Goal: Task Accomplishment & Management: Use online tool/utility

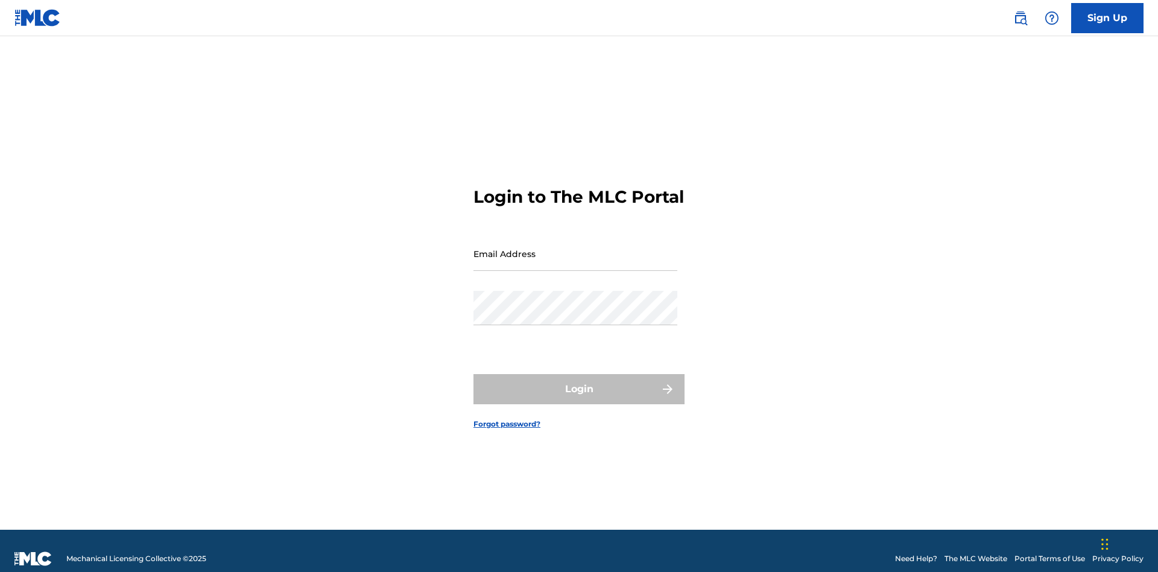
scroll to position [16, 0]
click at [576, 248] on input "Email Address" at bounding box center [576, 254] width 204 height 34
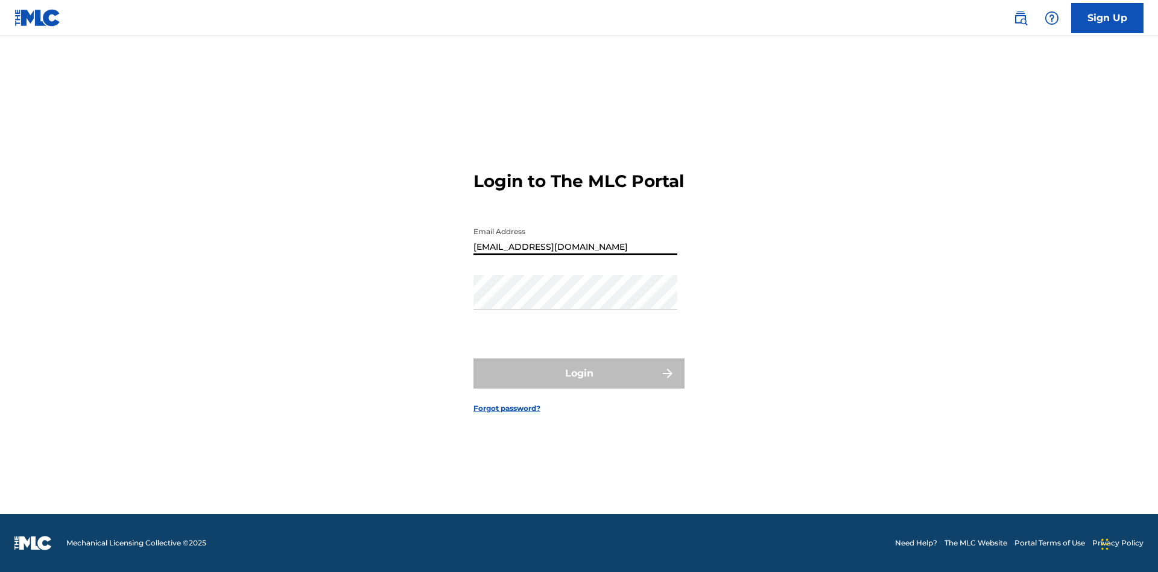
type input "[EMAIL_ADDRESS][DOMAIN_NAME]"
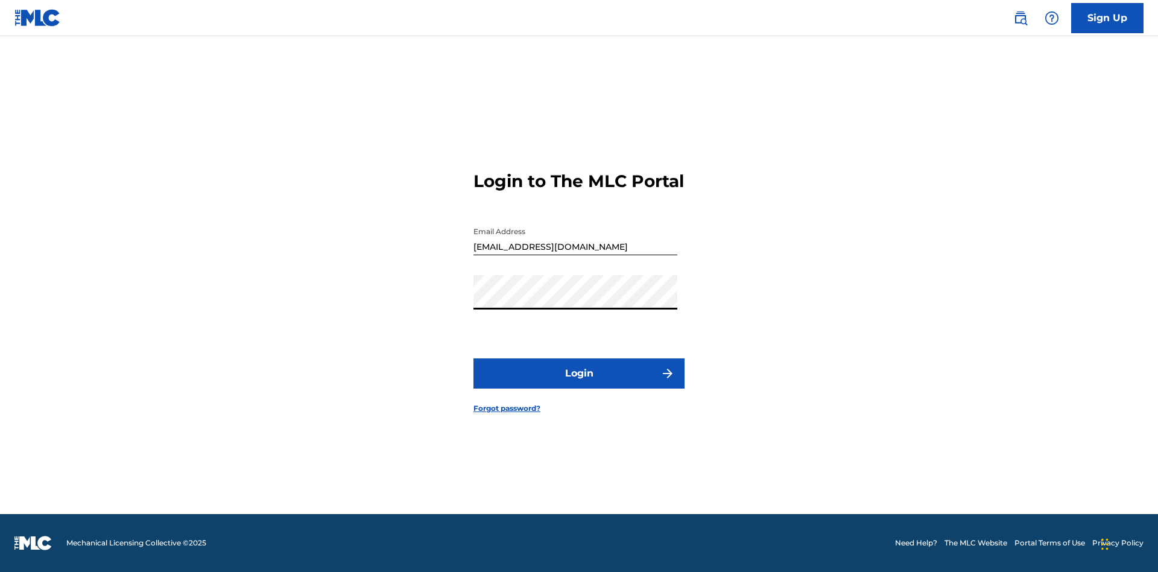
click at [579, 384] on button "Login" at bounding box center [579, 373] width 211 height 30
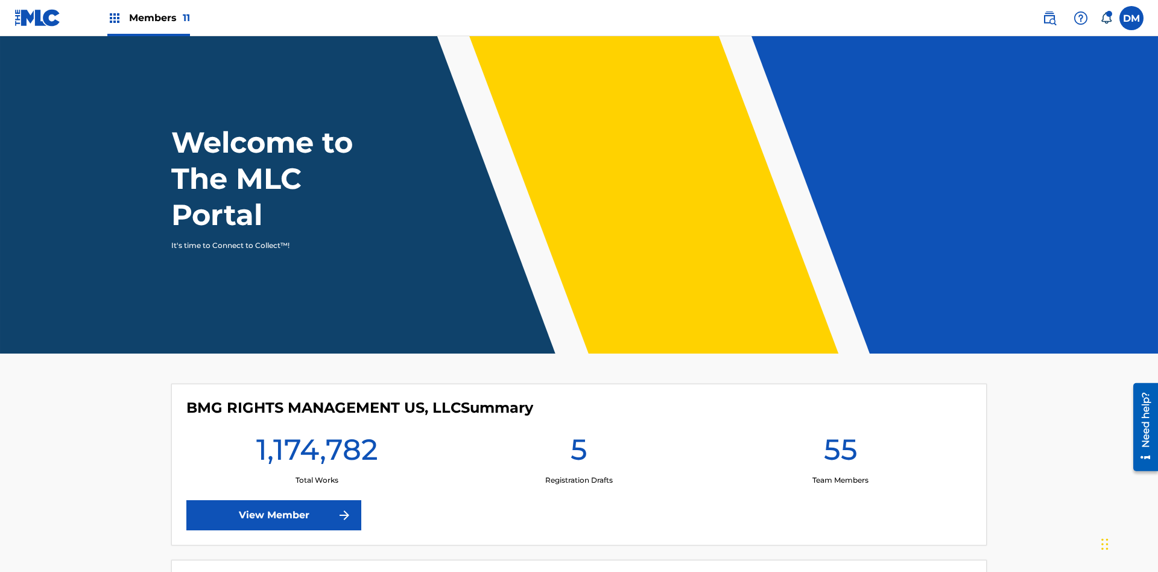
click at [148, 17] on span "Members 11" at bounding box center [159, 18] width 61 height 14
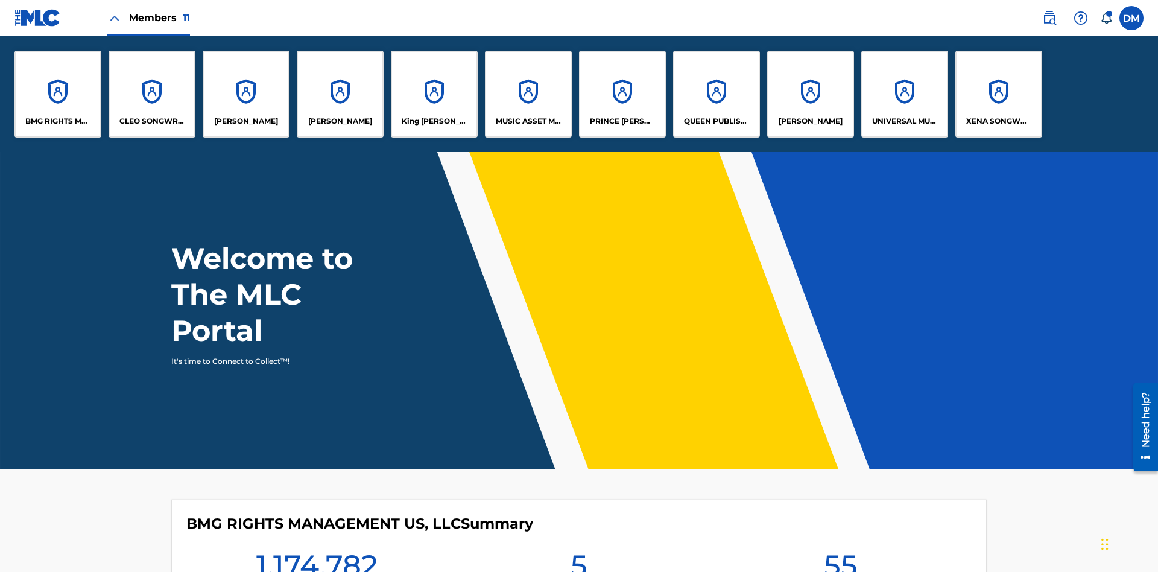
click at [434, 121] on p "King [PERSON_NAME]" at bounding box center [435, 121] width 66 height 11
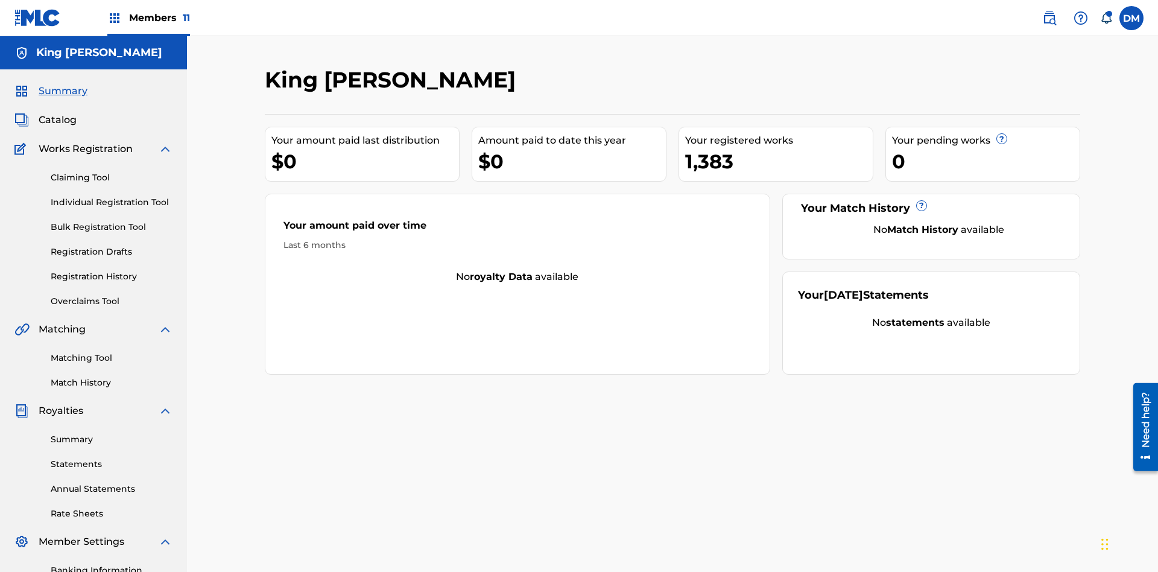
click at [112, 295] on link "Overclaims Tool" at bounding box center [112, 301] width 122 height 13
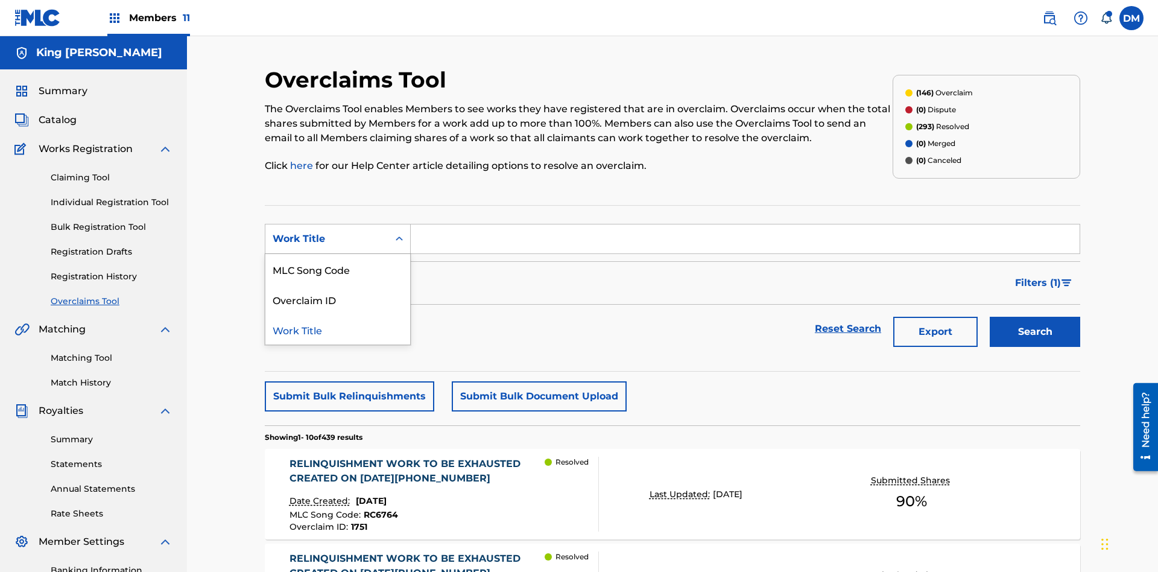
click at [338, 284] on div "Overclaim ID" at bounding box center [337, 299] width 145 height 30
click at [1035, 317] on button "Search" at bounding box center [1035, 332] width 91 height 30
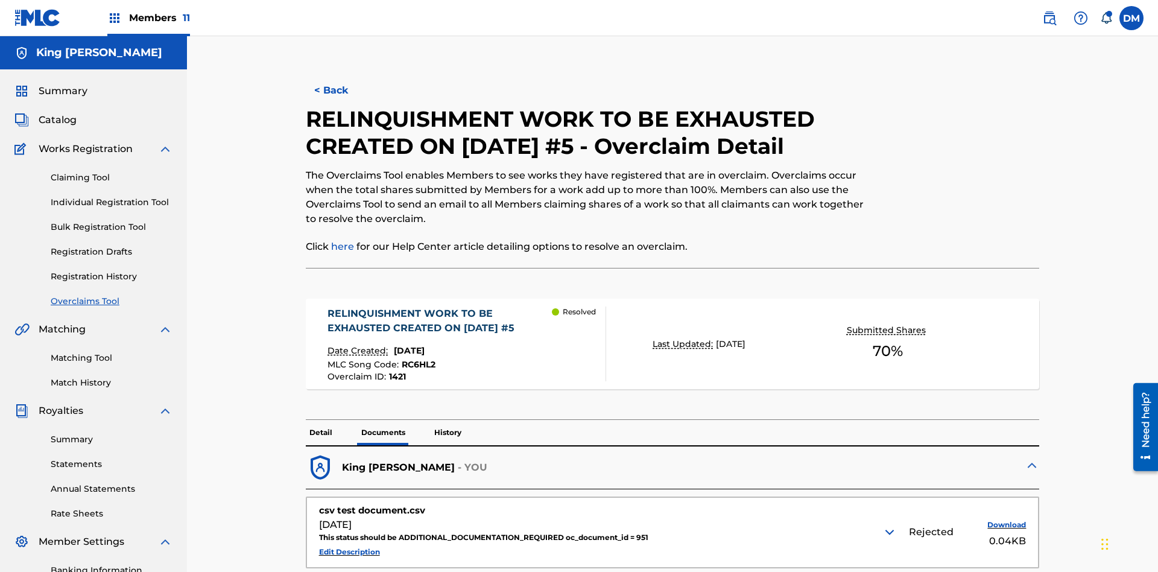
click at [891, 525] on img at bounding box center [890, 532] width 14 height 14
